Goal: Task Accomplishment & Management: Use online tool/utility

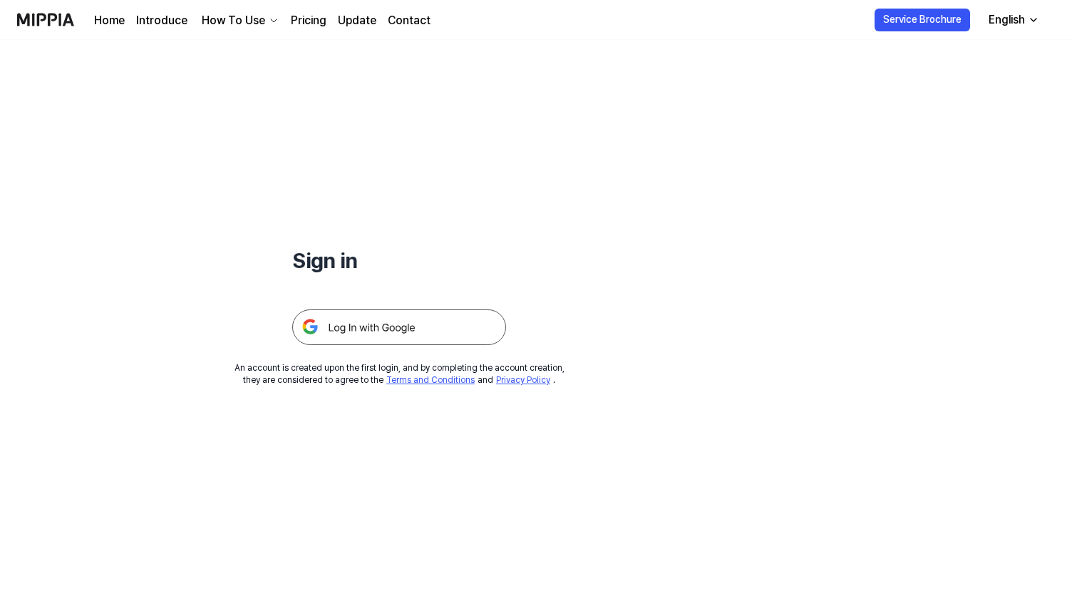
click at [440, 324] on img at bounding box center [399, 327] width 214 height 36
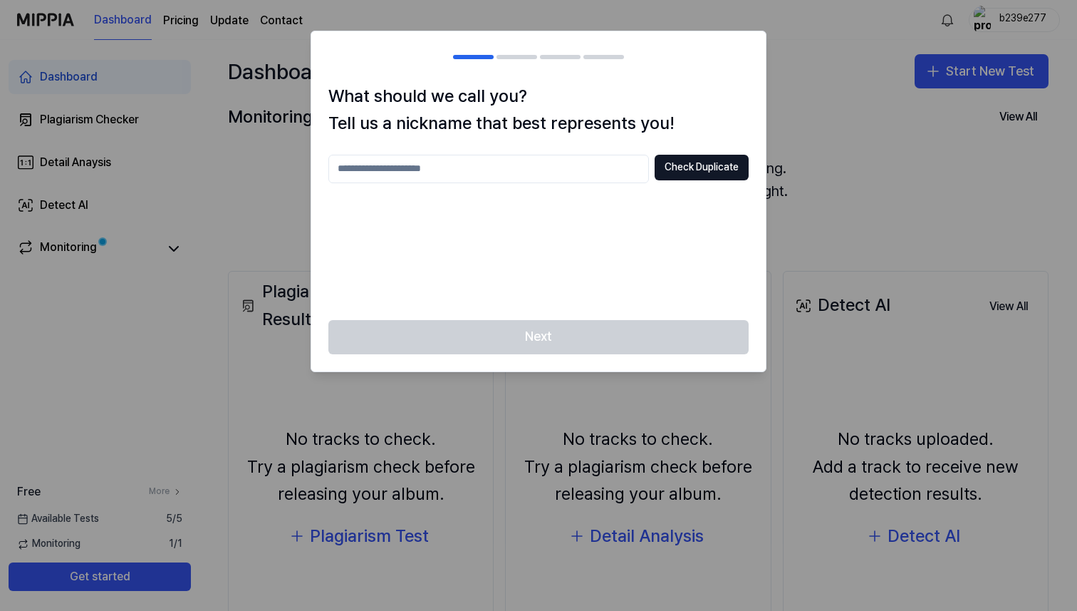
click at [559, 167] on input "text" at bounding box center [489, 169] width 321 height 29
type input "***"
click at [727, 163] on button "Check Duplicate" at bounding box center [702, 168] width 94 height 26
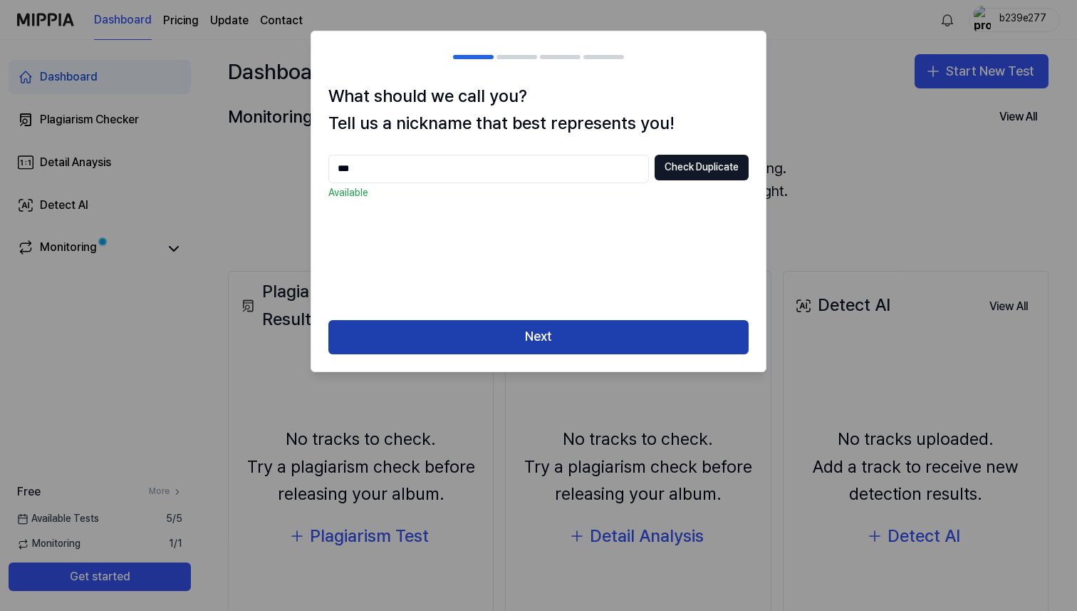
click at [547, 338] on button "Next" at bounding box center [539, 337] width 420 height 34
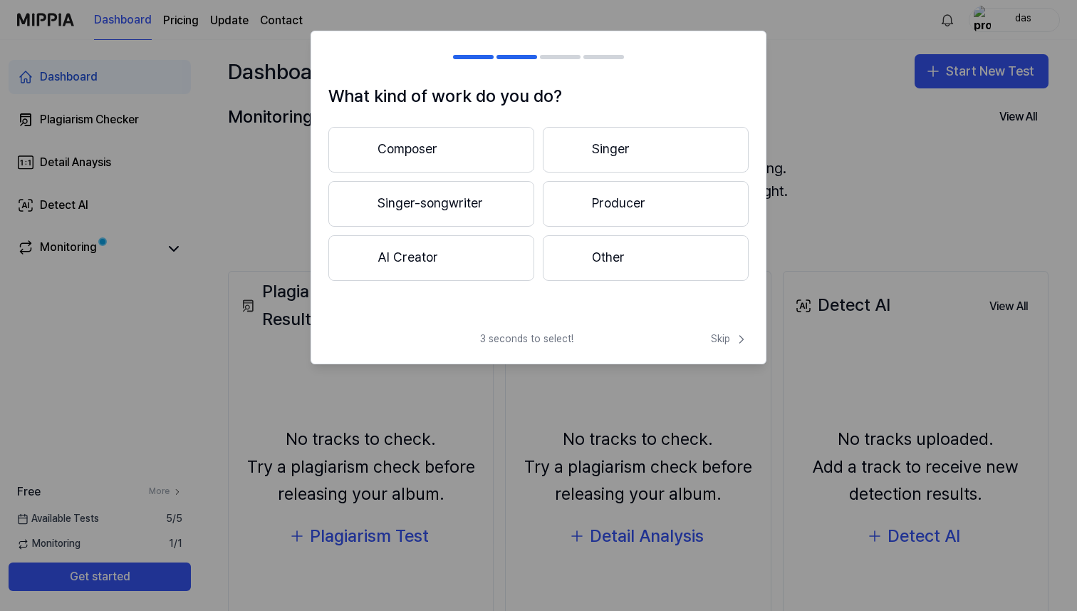
click at [482, 194] on button "Singer-songwriter" at bounding box center [432, 204] width 206 height 46
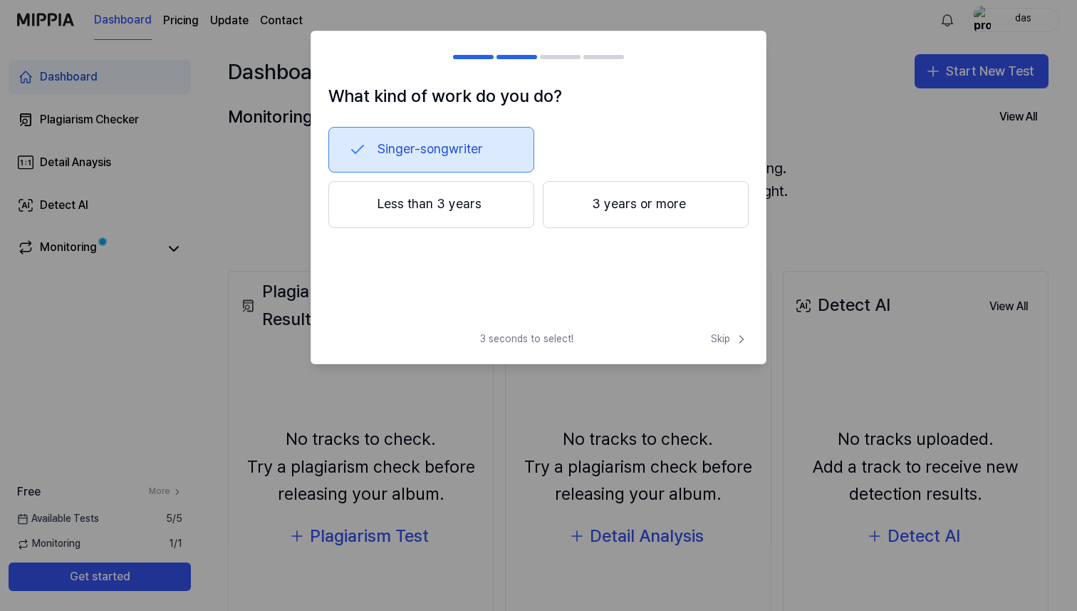
click at [499, 157] on button "Singer-songwriter" at bounding box center [432, 150] width 206 height 46
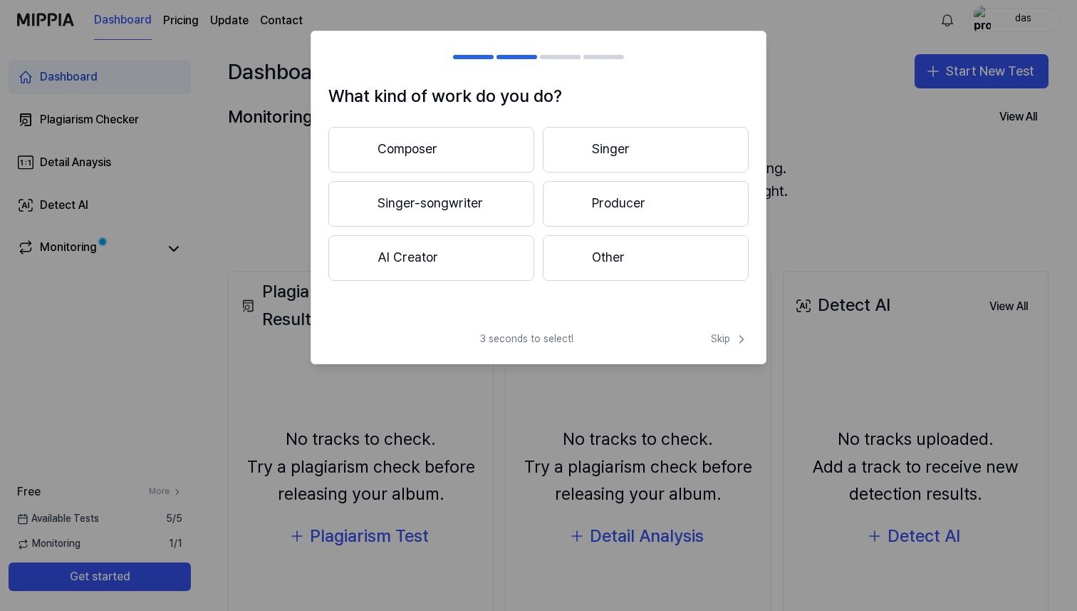
click at [460, 247] on button "AI Creator" at bounding box center [432, 258] width 206 height 46
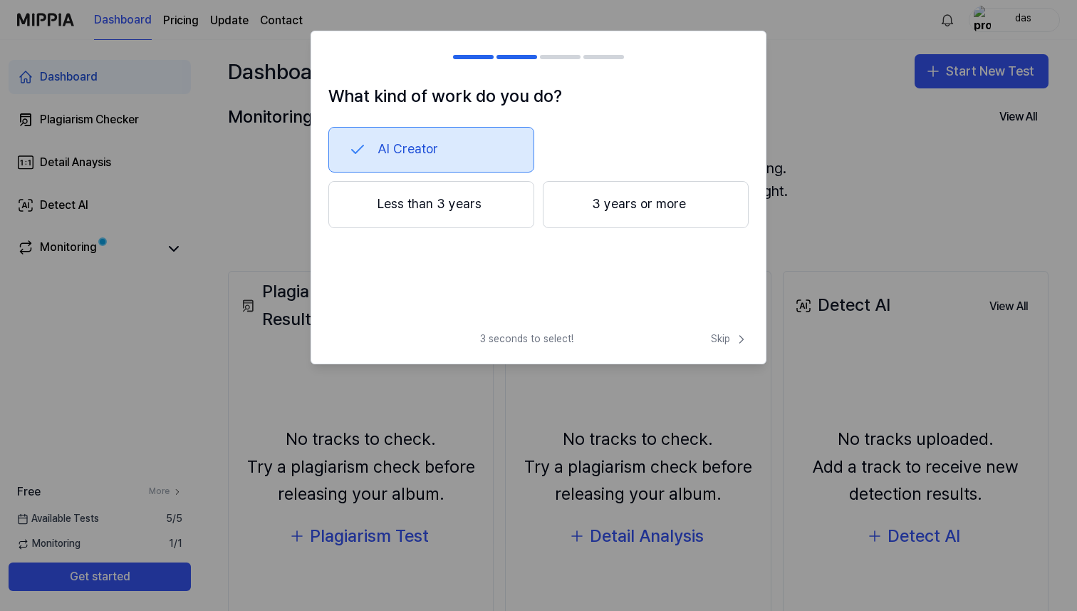
click at [522, 193] on button "Less than 3 years" at bounding box center [432, 204] width 206 height 47
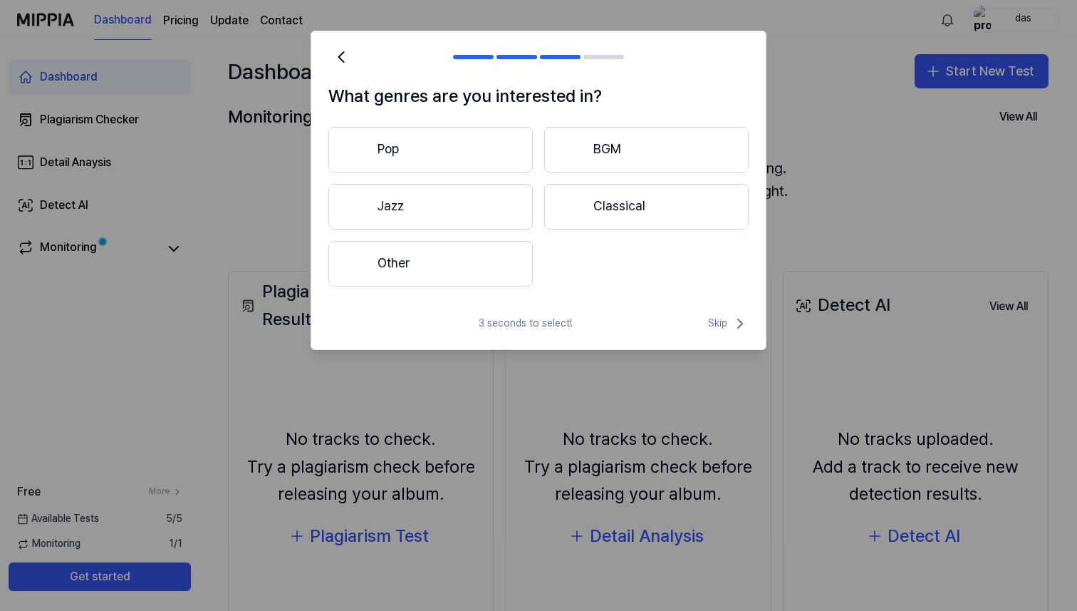
click at [471, 256] on button "Other" at bounding box center [431, 264] width 205 height 46
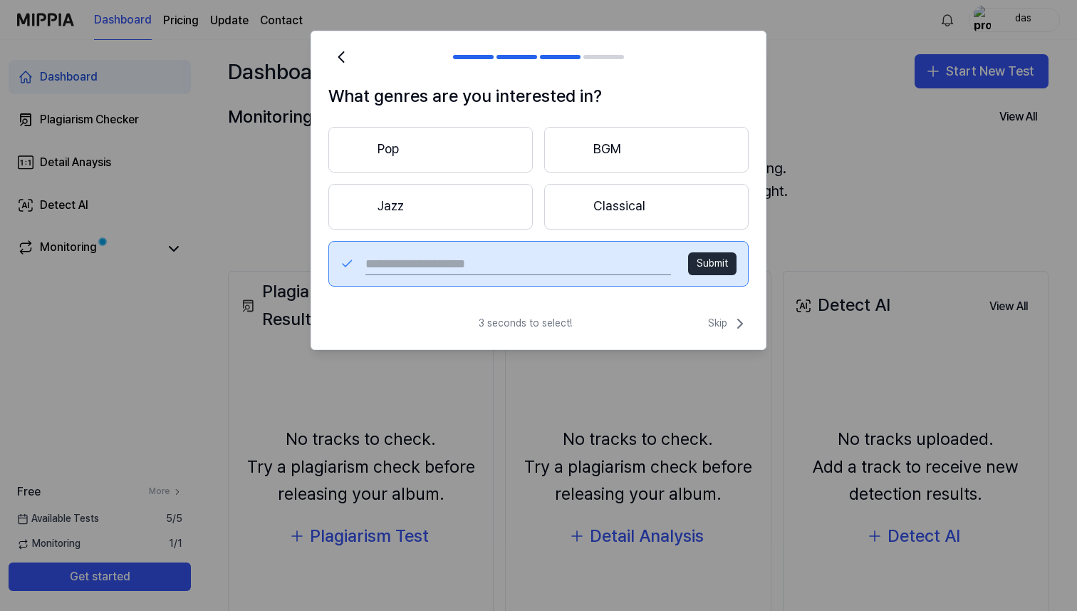
click at [610, 252] on div "Submit" at bounding box center [539, 264] width 420 height 46
click at [570, 263] on input "text" at bounding box center [519, 263] width 306 height 23
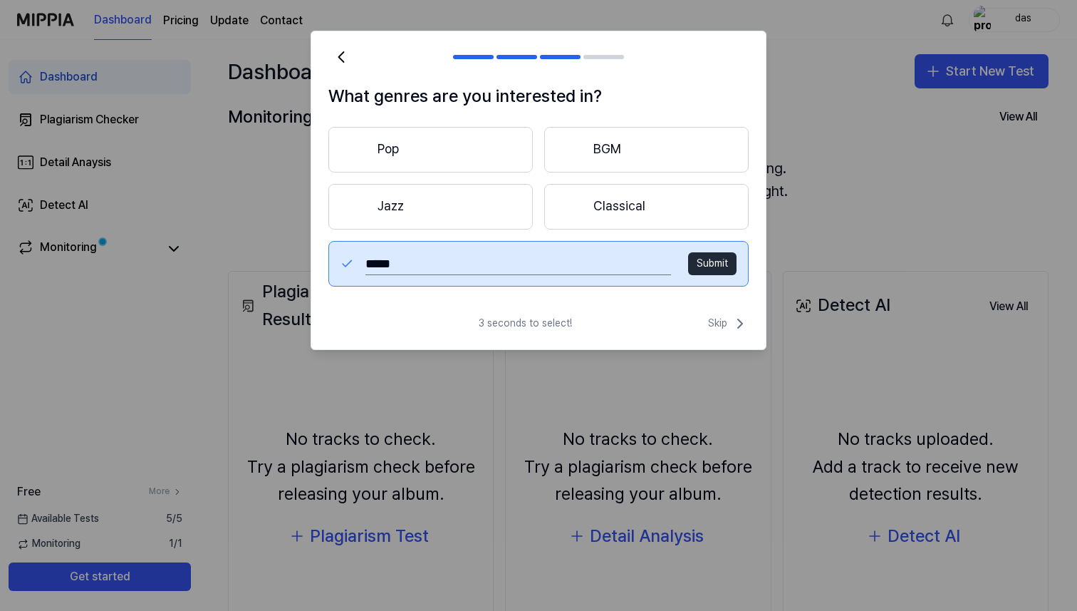
type input "*****"
click at [703, 268] on button "Submit" at bounding box center [712, 263] width 48 height 23
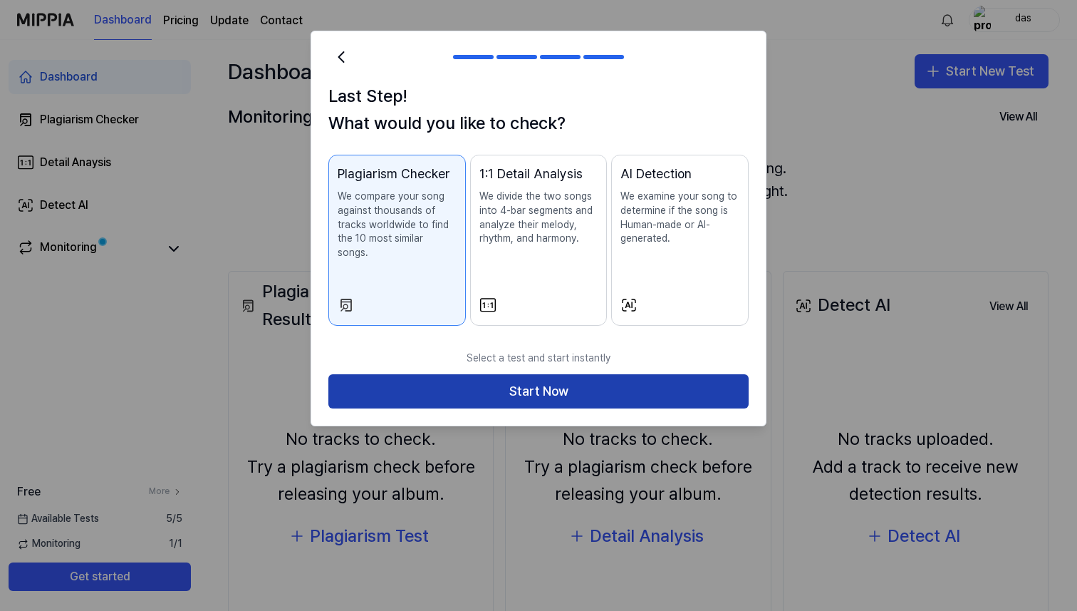
click at [653, 374] on button "Start Now" at bounding box center [539, 391] width 420 height 34
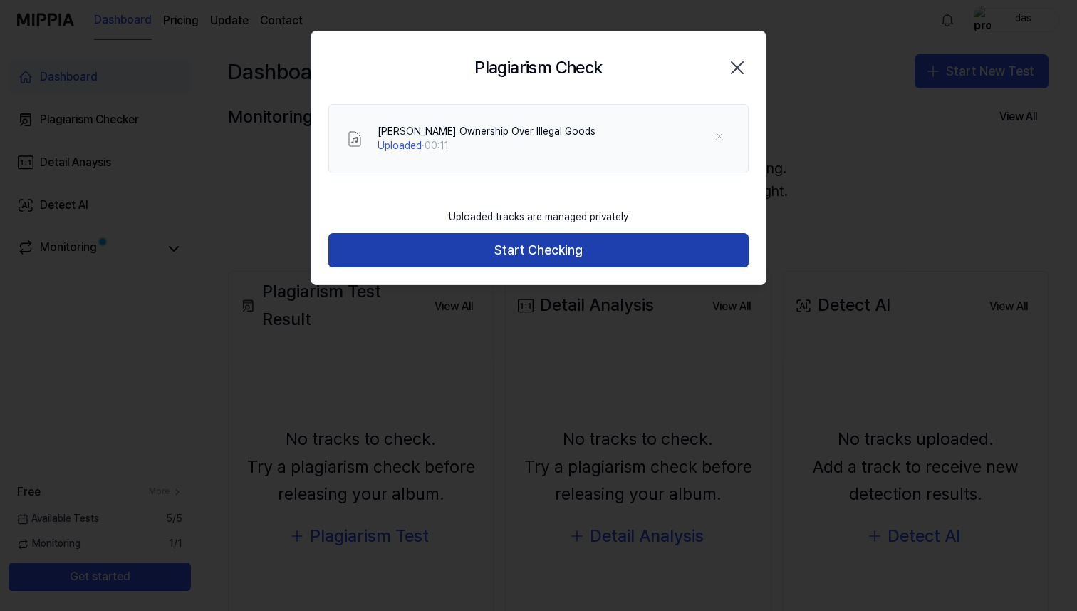
click at [558, 242] on button "Start Checking" at bounding box center [539, 250] width 420 height 34
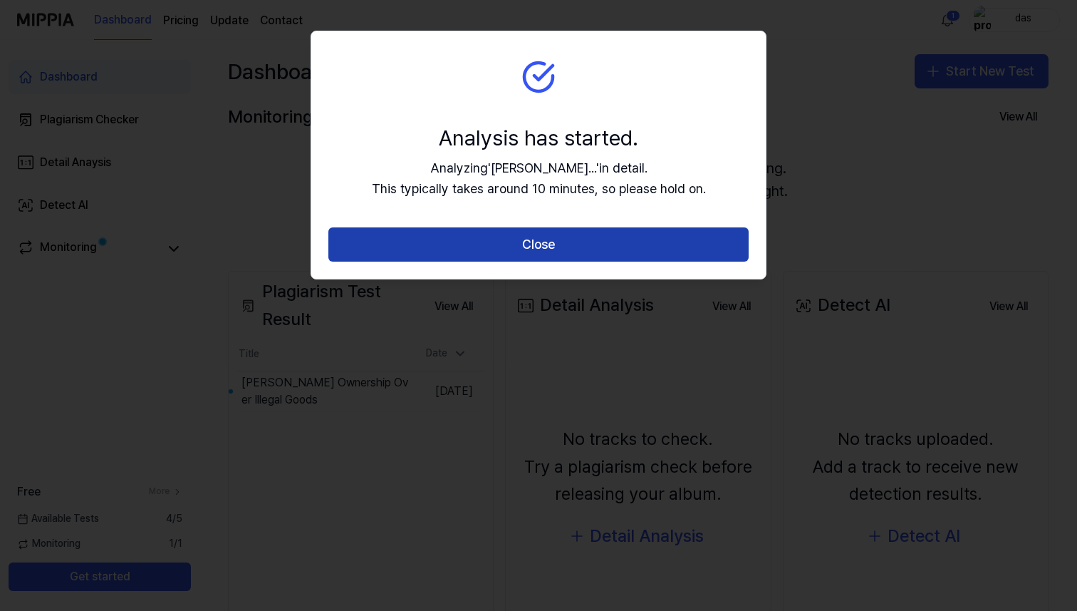
click at [598, 247] on button "Close" at bounding box center [539, 244] width 420 height 34
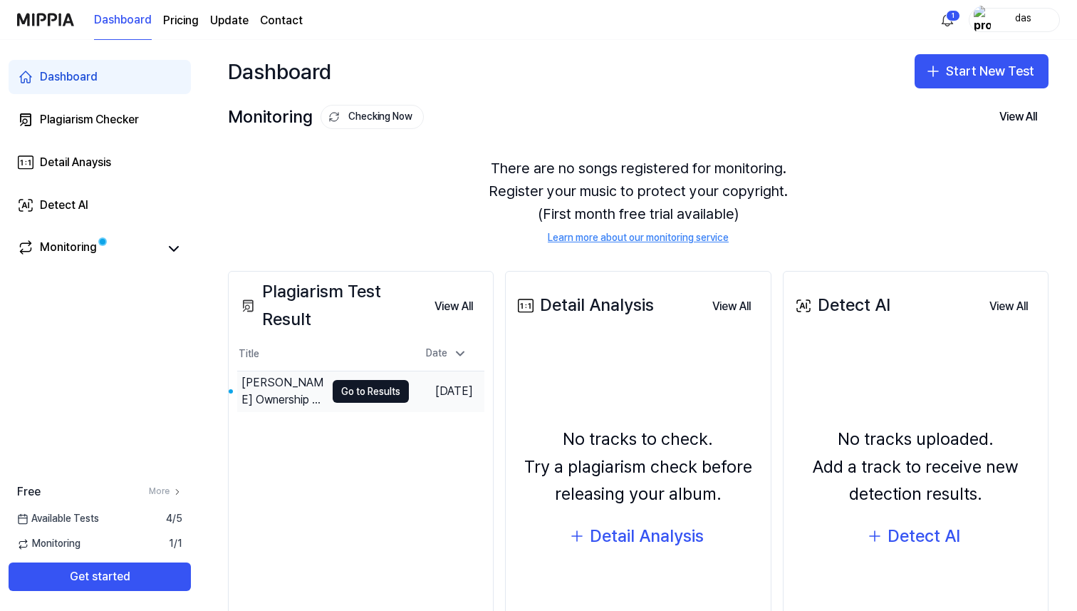
click at [310, 381] on td "Gavin's Ownership Over Illegal Goods Go to Results" at bounding box center [323, 391] width 172 height 40
click at [328, 404] on td "Gavin's Ownership Over Illegal Goods Go to Results" at bounding box center [323, 391] width 172 height 40
click at [338, 376] on td "Gavin's Ownership Over Illegal Goods Go to Results" at bounding box center [323, 391] width 172 height 40
click at [347, 387] on button "Go to Results" at bounding box center [371, 391] width 76 height 23
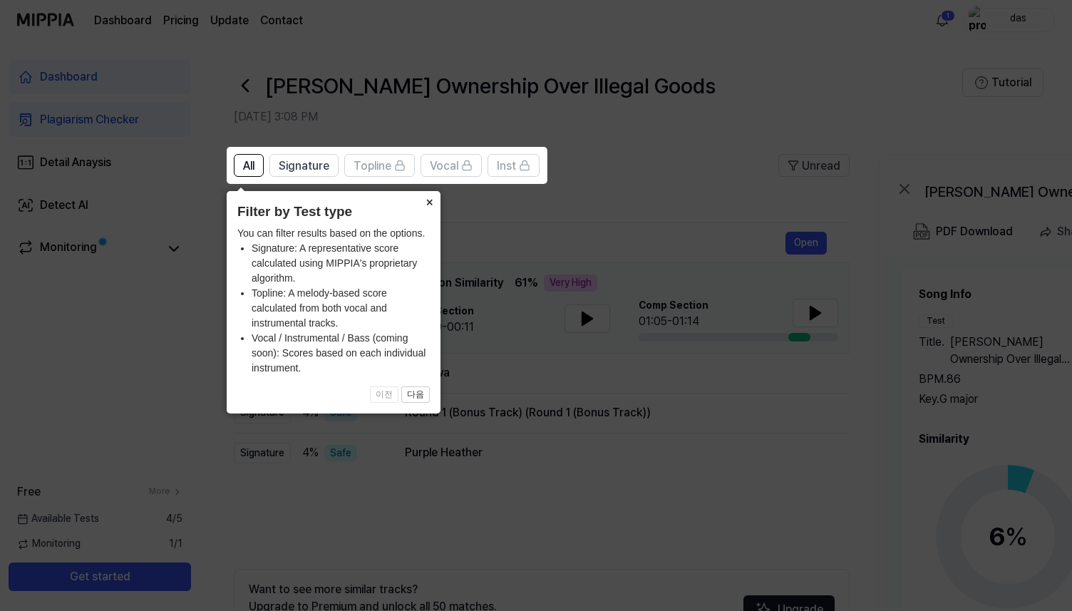
click at [433, 202] on button "×" at bounding box center [429, 201] width 23 height 20
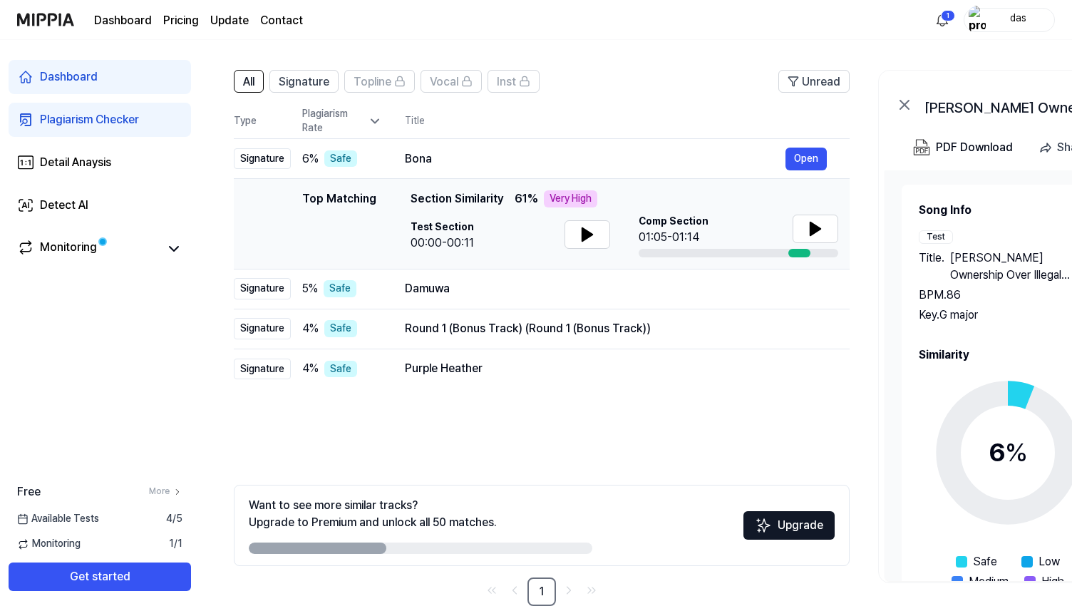
scroll to position [83, 0]
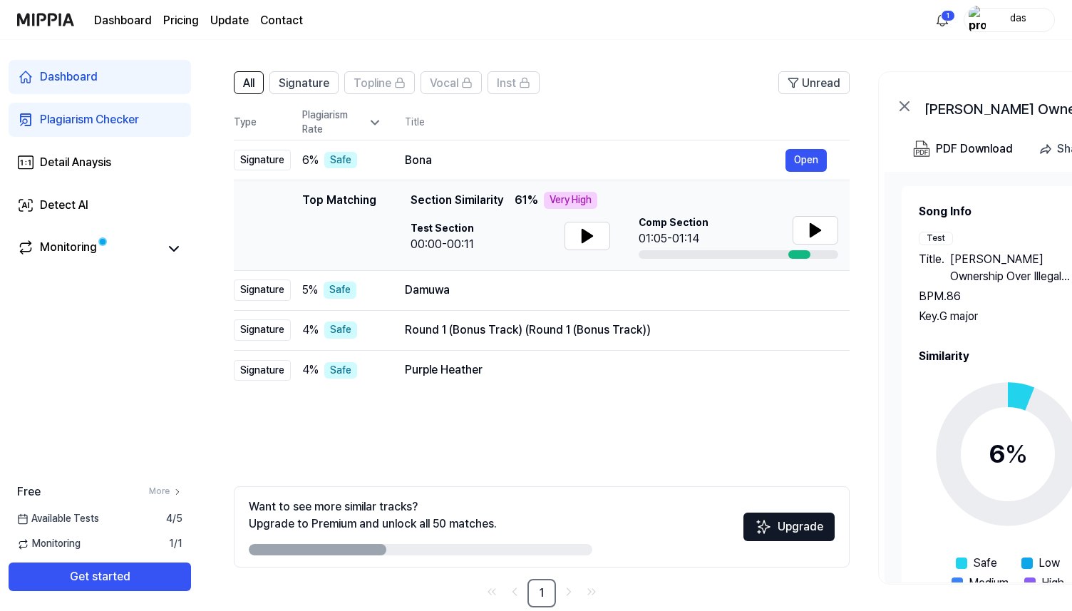
click at [520, 200] on span "61 %" at bounding box center [526, 200] width 24 height 17
click at [381, 207] on div "Top Matching Top Matching Section Similarity 61 % Very High Test Section 00:00-…" at bounding box center [541, 225] width 593 height 67
click at [428, 204] on span "Section Similarity" at bounding box center [456, 200] width 93 height 17
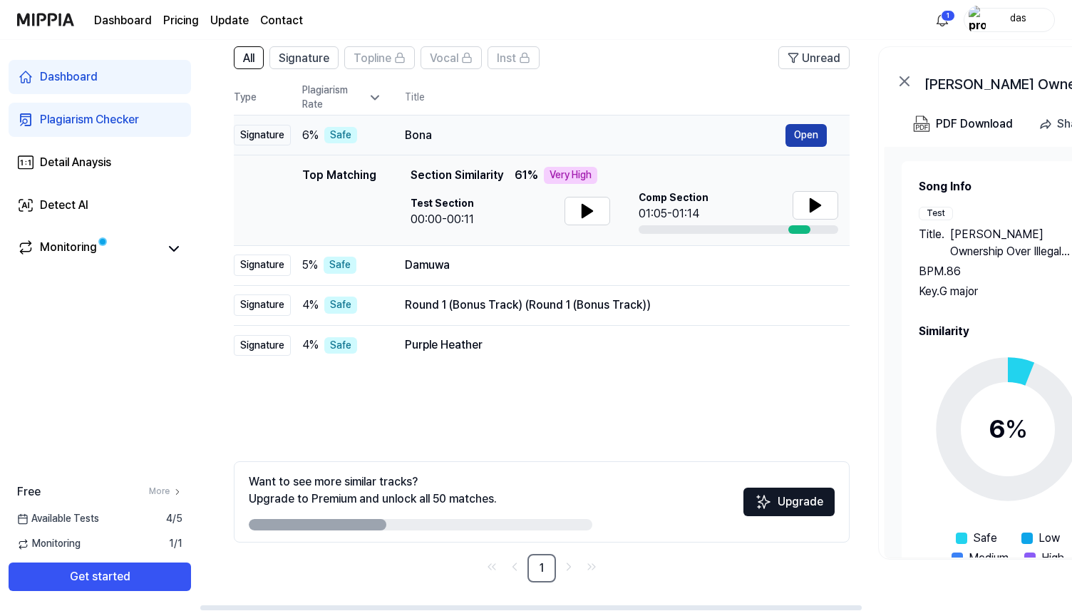
click at [794, 135] on button "Open" at bounding box center [805, 135] width 41 height 23
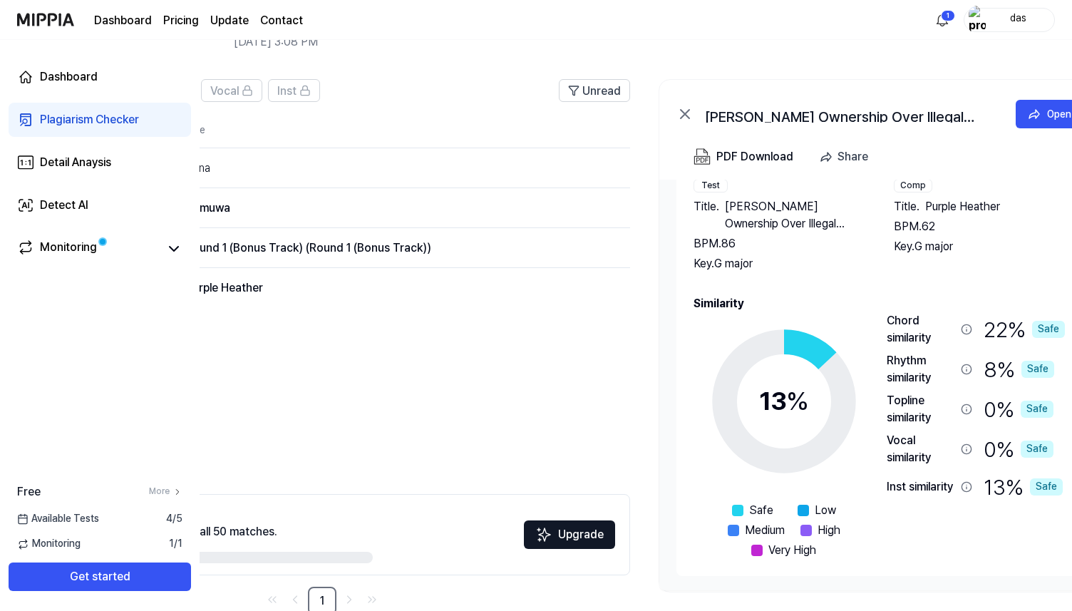
scroll to position [95, 0]
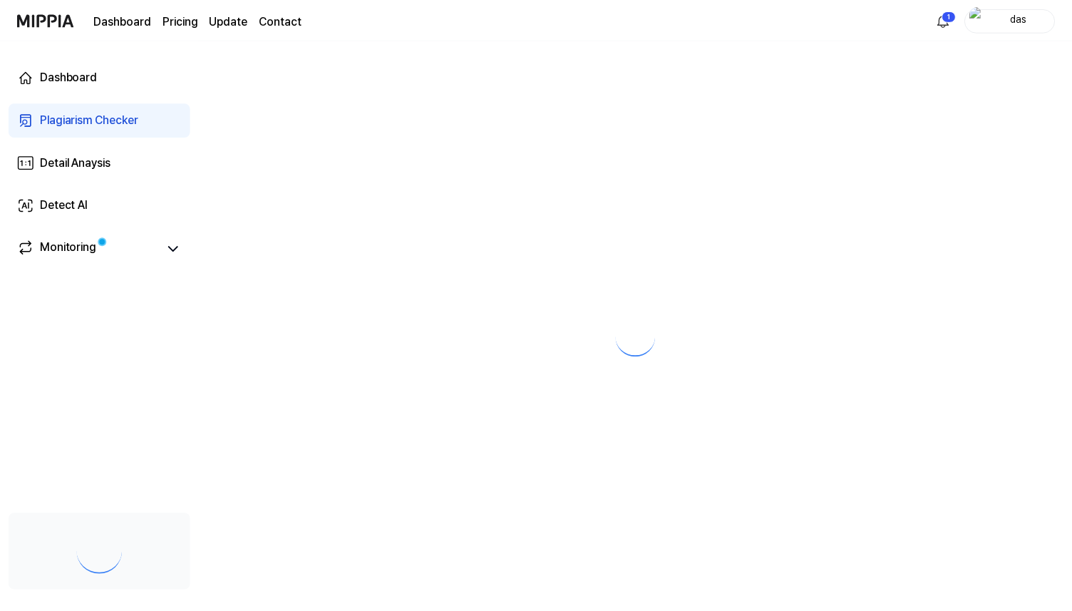
scroll to position [95, 0]
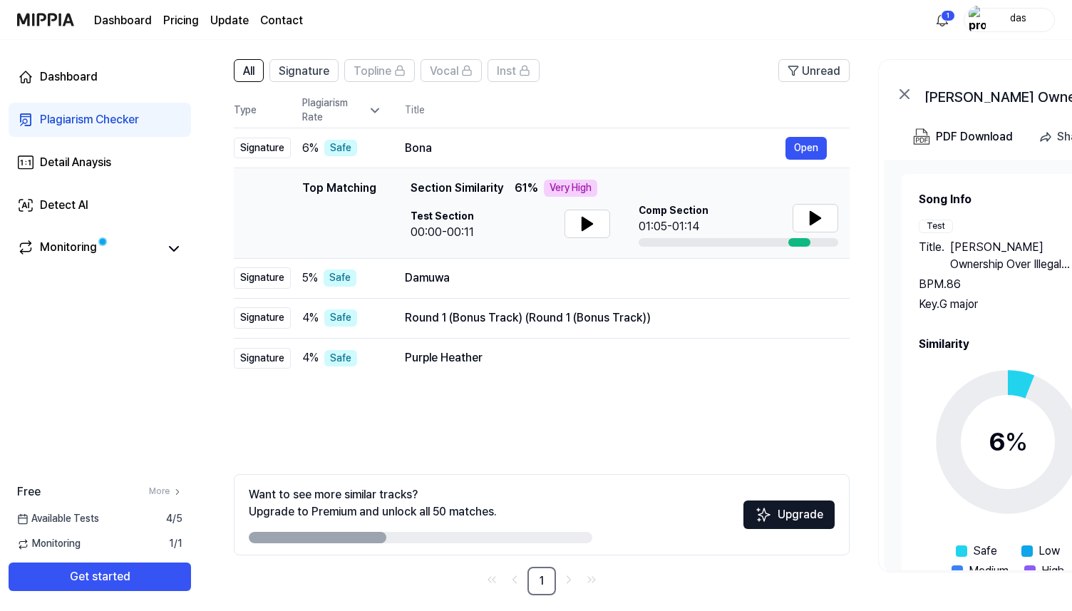
click at [373, 105] on icon at bounding box center [375, 110] width 14 height 14
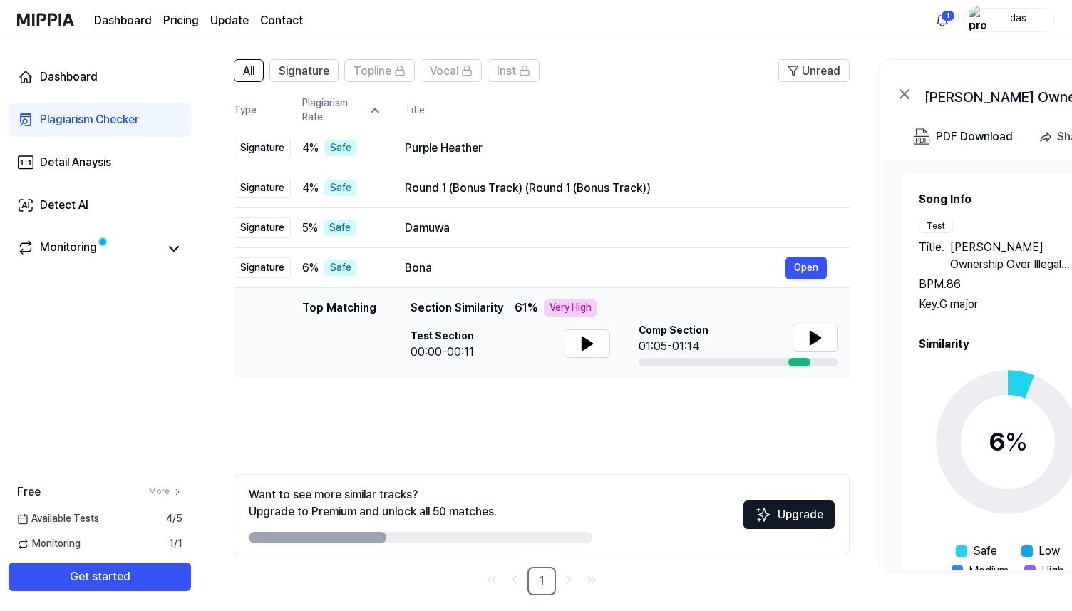
scroll to position [108, 0]
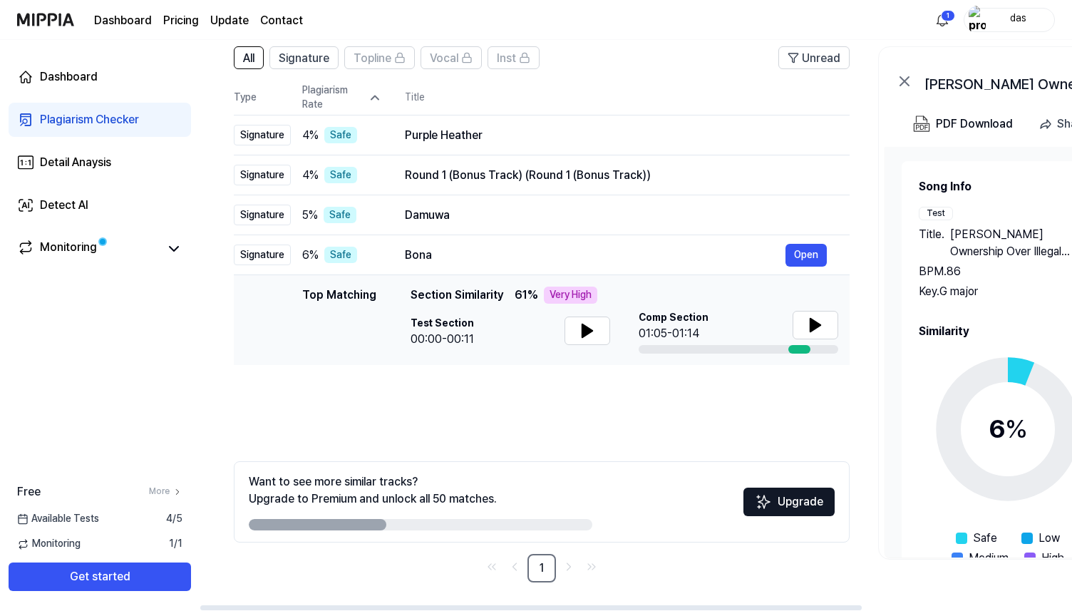
click at [453, 296] on span "Section Similarity" at bounding box center [456, 294] width 93 height 17
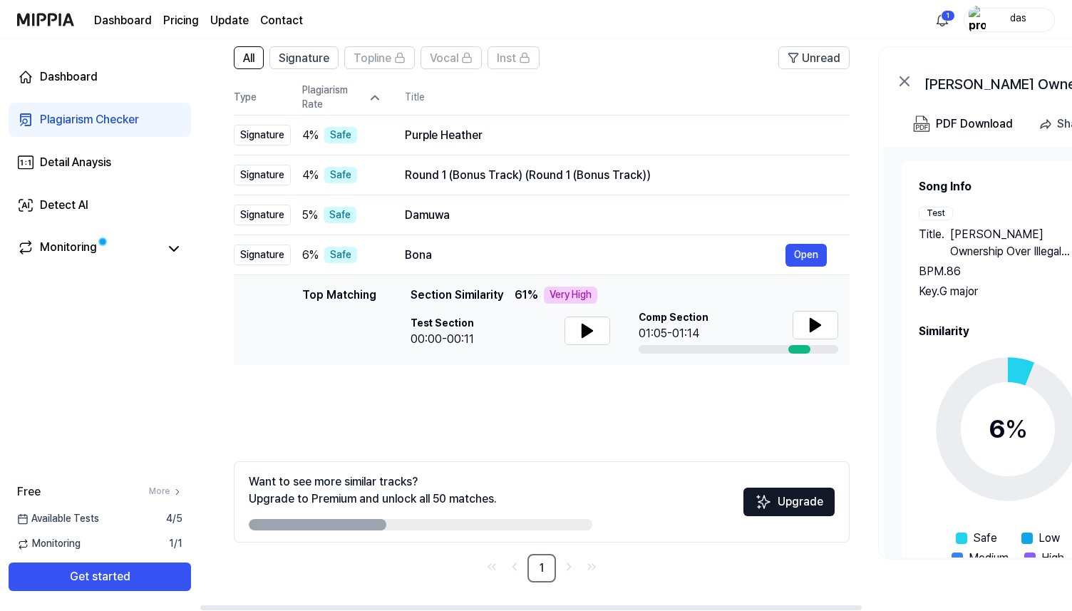
click at [453, 296] on span "Section Similarity" at bounding box center [456, 294] width 93 height 17
click at [601, 331] on button at bounding box center [587, 330] width 46 height 29
click at [799, 348] on div at bounding box center [799, 349] width 22 height 9
click at [596, 326] on button at bounding box center [587, 330] width 46 height 29
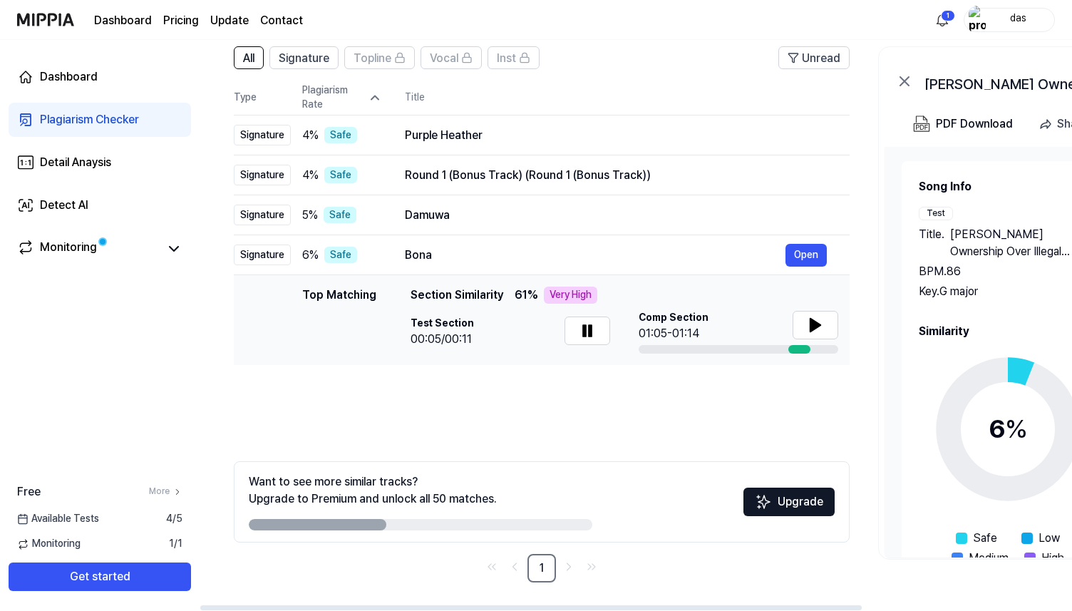
click at [657, 331] on div "01:05-01:14" at bounding box center [673, 333] width 70 height 17
drag, startPoint x: 657, startPoint y: 331, endPoint x: 709, endPoint y: 325, distance: 52.3
click at [709, 325] on div "Comp Section 01:05-01:14" at bounding box center [738, 326] width 200 height 31
click at [793, 325] on button at bounding box center [815, 325] width 46 height 29
click at [814, 321] on icon at bounding box center [812, 324] width 3 height 11
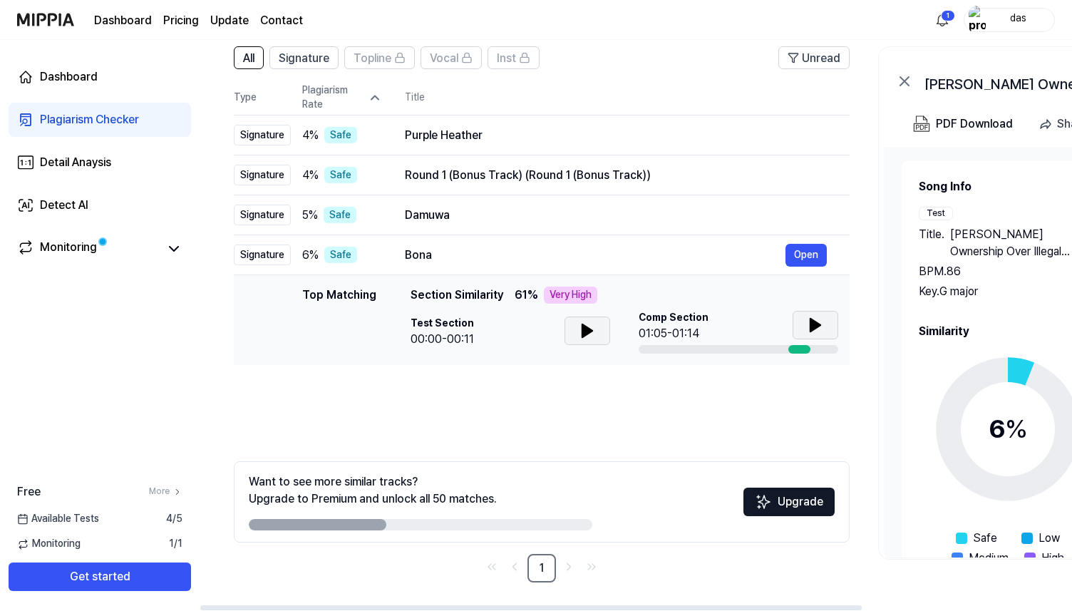
click at [594, 334] on button at bounding box center [587, 330] width 46 height 29
click at [594, 333] on button at bounding box center [587, 330] width 46 height 29
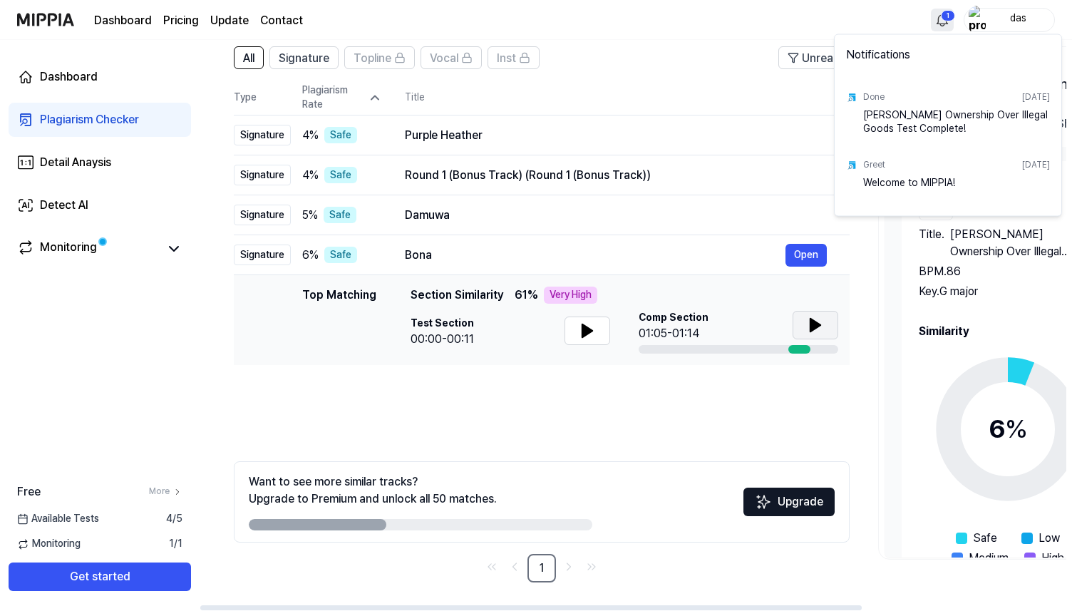
click at [942, 16] on html "Dashboard Pricing Update Contact 1 das Dashboard Plagiarism Checker Detail Anay…" at bounding box center [536, 197] width 1072 height 611
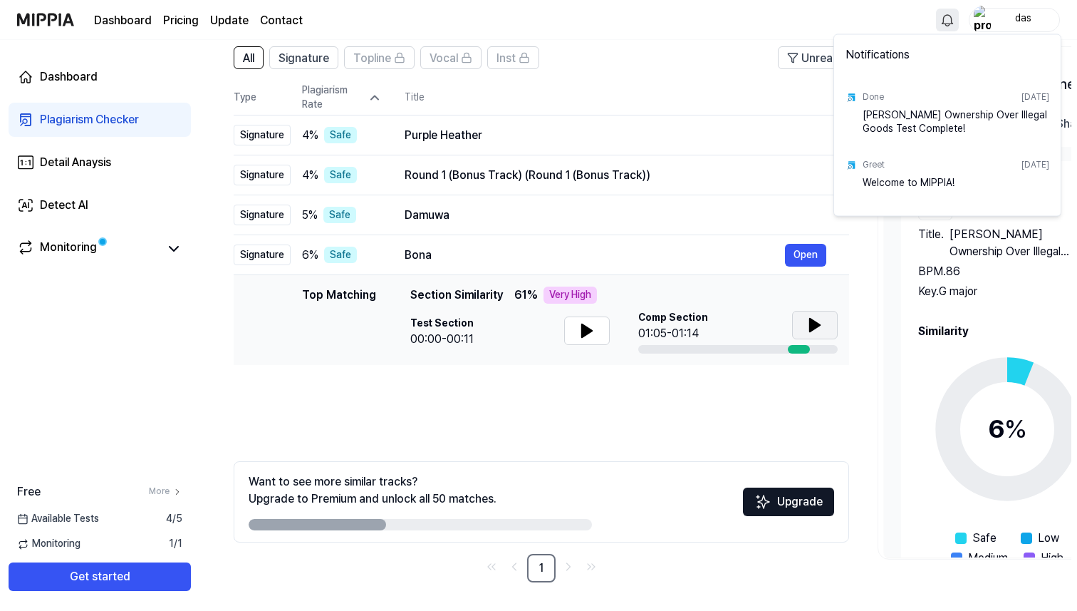
click at [606, 23] on html "Dashboard Pricing Update Contact das Dashboard Plagiarism Checker Detail Anaysi…" at bounding box center [538, 197] width 1077 height 611
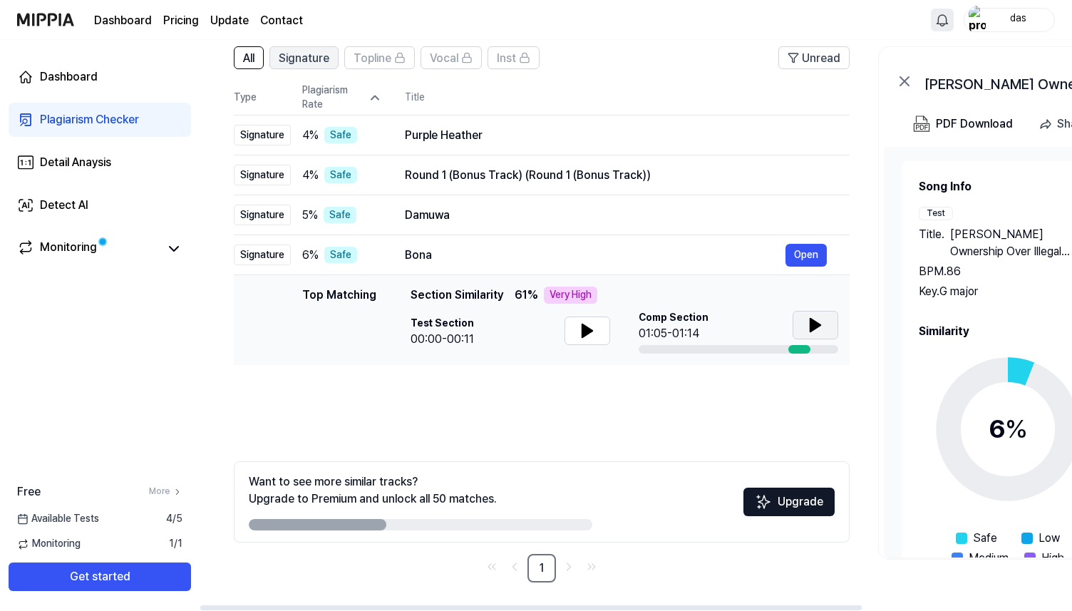
click at [317, 61] on span "Signature" at bounding box center [304, 58] width 51 height 17
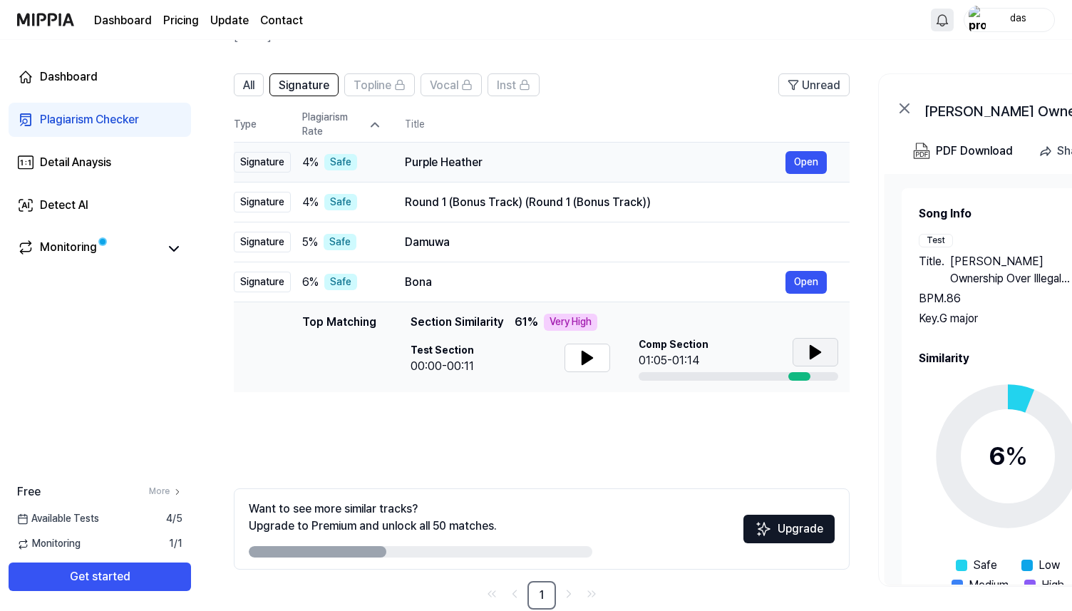
scroll to position [108, 0]
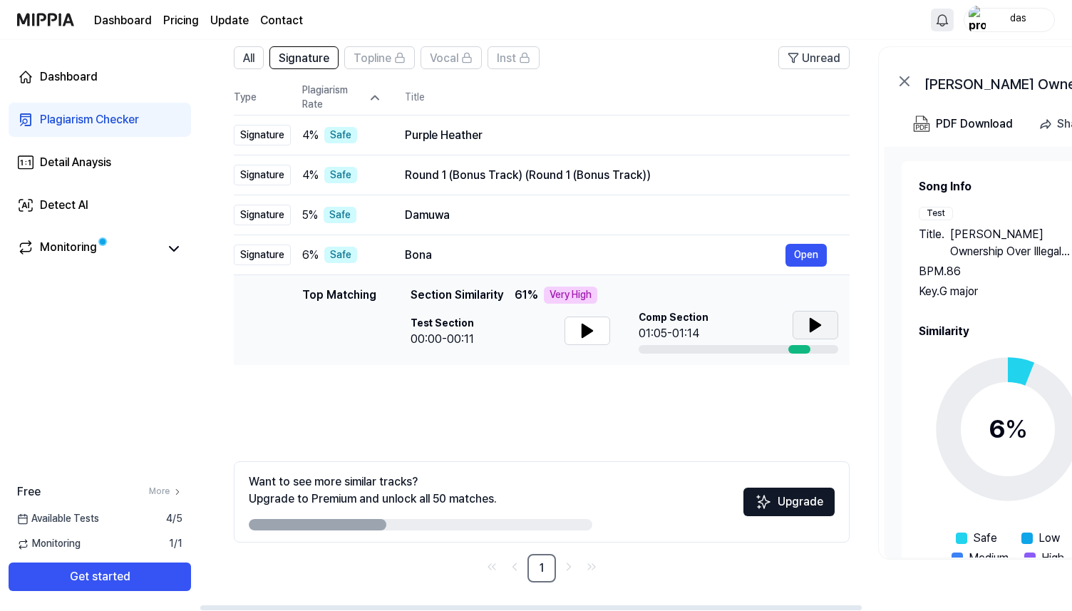
click at [577, 294] on div "Very High" at bounding box center [570, 294] width 53 height 17
click at [170, 519] on span "4 / 5" at bounding box center [174, 519] width 16 height 14
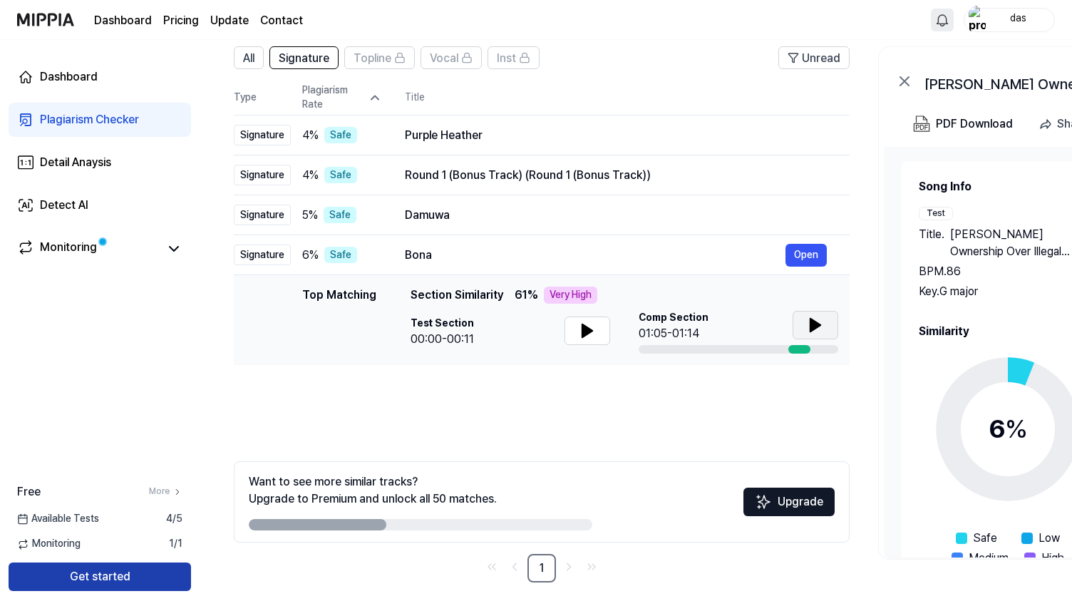
click at [139, 569] on button "Get started" at bounding box center [100, 576] width 182 height 29
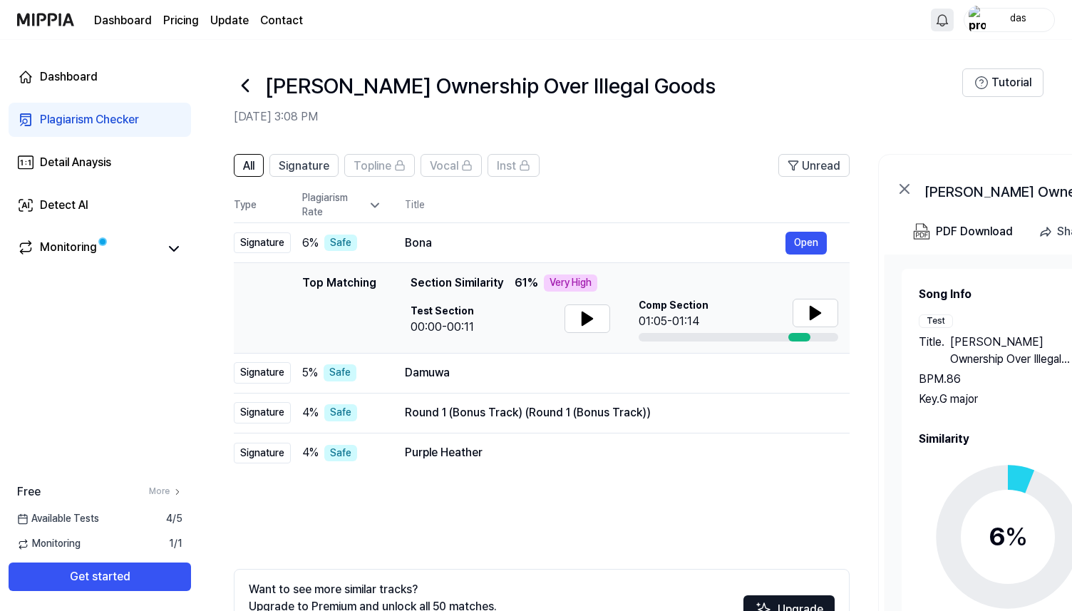
scroll to position [108, 0]
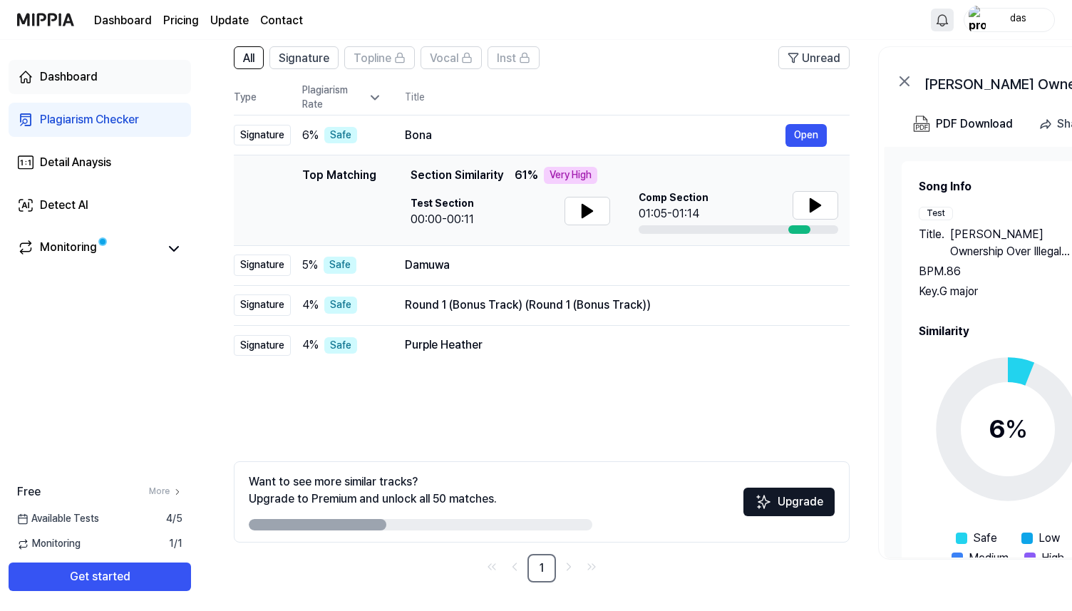
click at [105, 83] on link "Dashboard" at bounding box center [100, 77] width 182 height 34
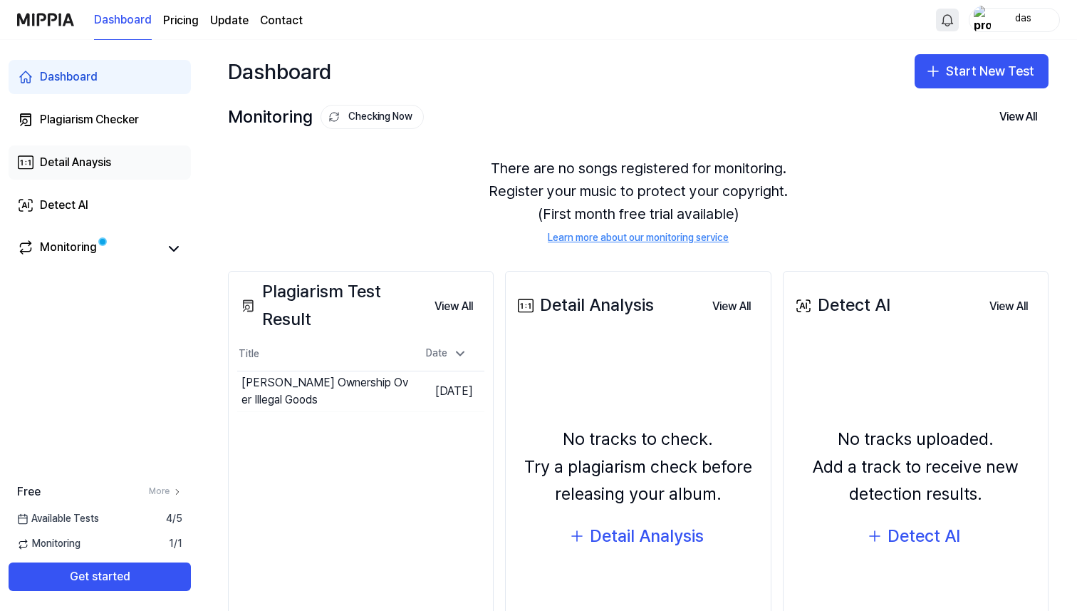
click at [133, 161] on link "Detail Anaysis" at bounding box center [100, 162] width 182 height 34
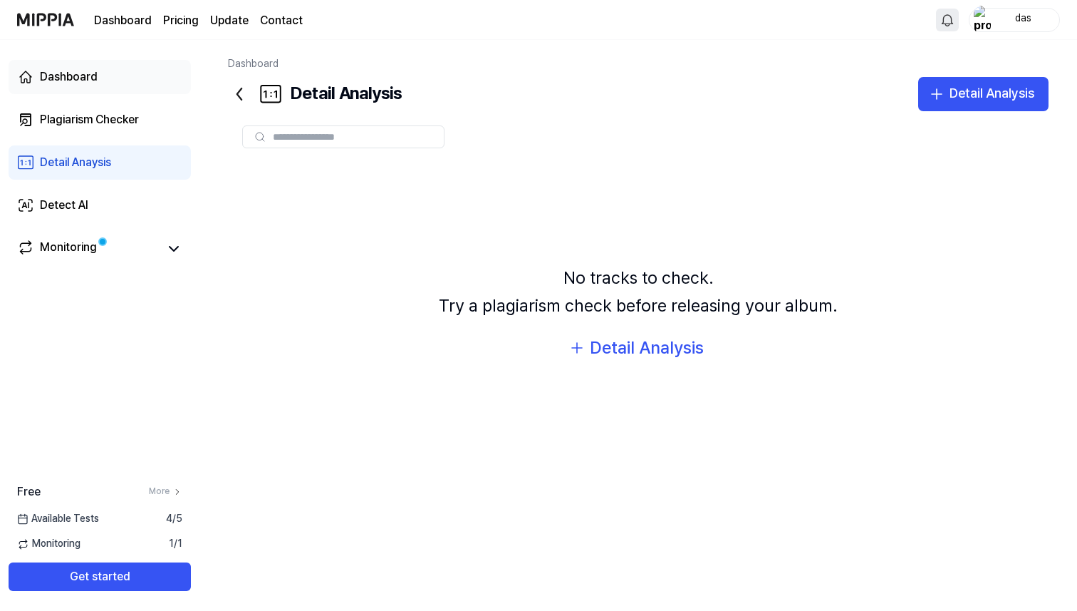
click at [95, 73] on div "Dashboard" at bounding box center [69, 76] width 58 height 17
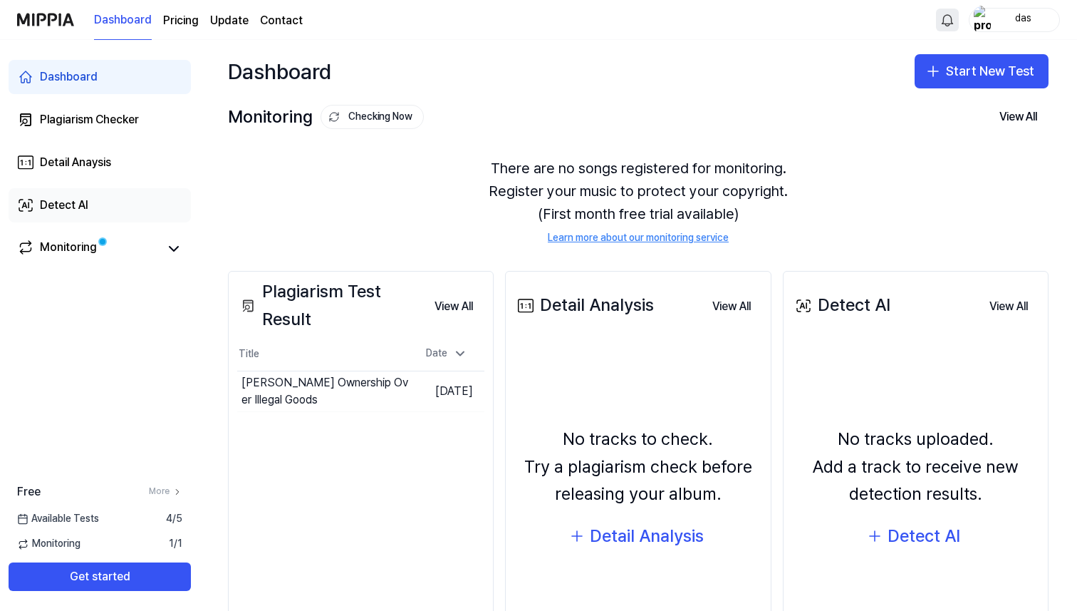
click at [110, 218] on link "Detect AI" at bounding box center [100, 205] width 182 height 34
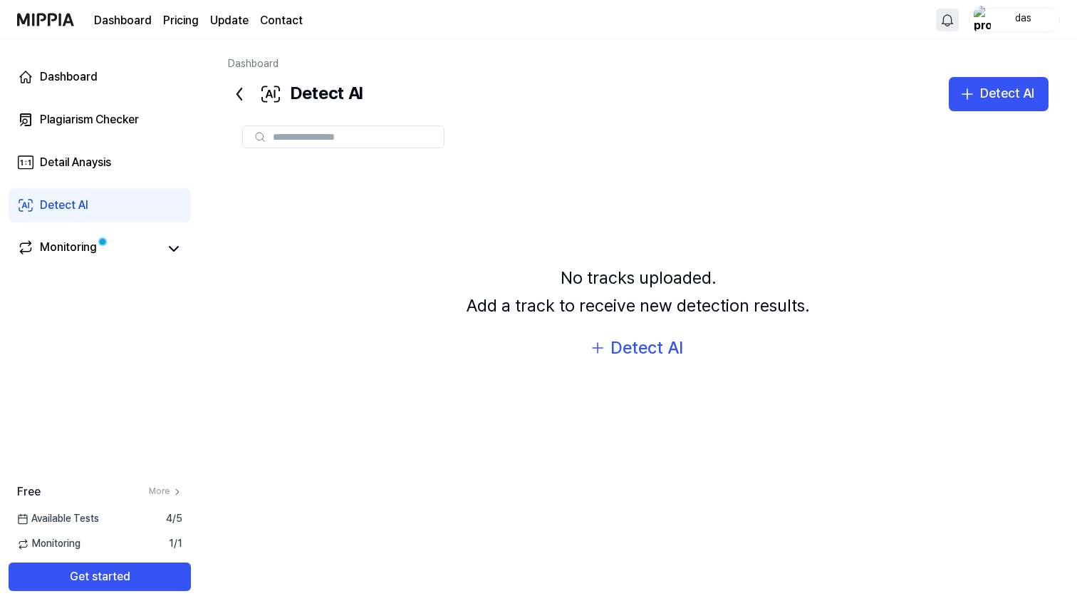
click at [329, 135] on input "text" at bounding box center [354, 136] width 162 height 13
click at [126, 240] on link "Monitoring" at bounding box center [88, 249] width 143 height 20
